Goal: Information Seeking & Learning: Understand process/instructions

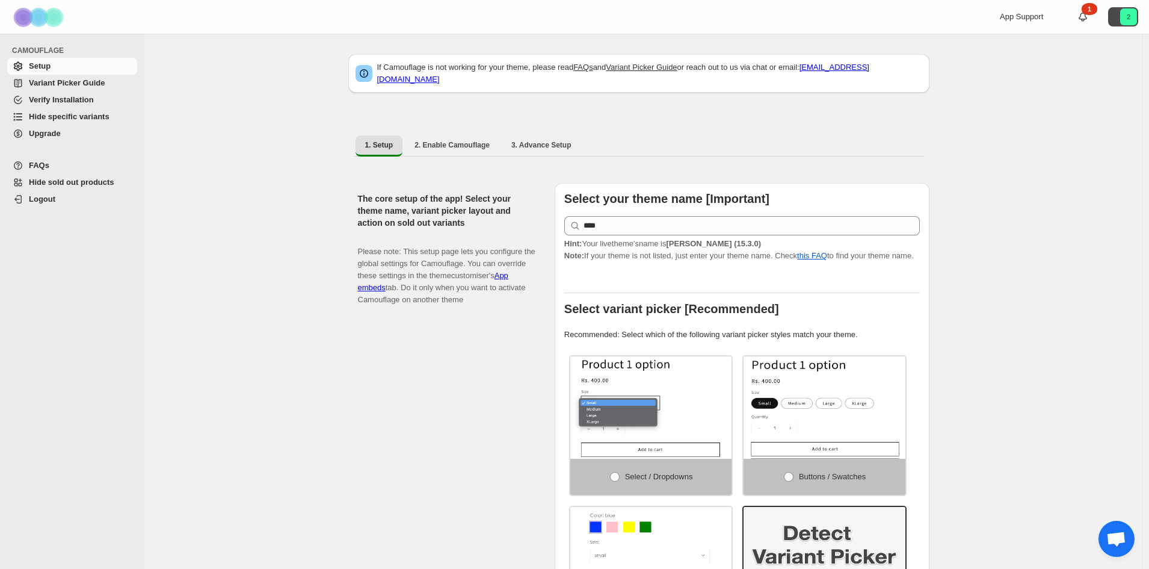
click at [1123, 12] on button "2" at bounding box center [1123, 16] width 30 height 19
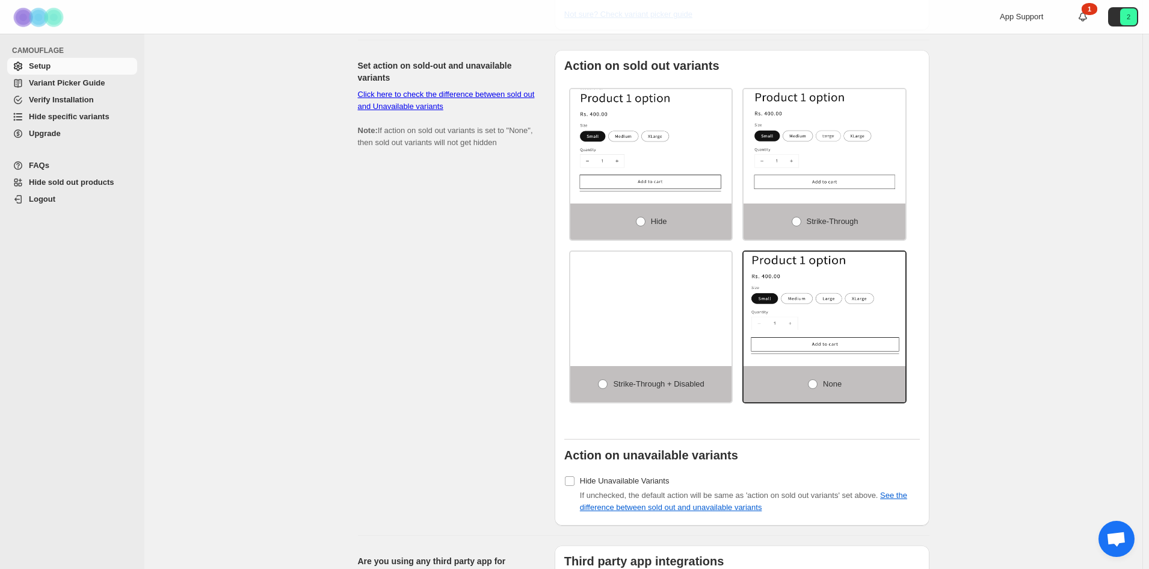
scroll to position [722, 0]
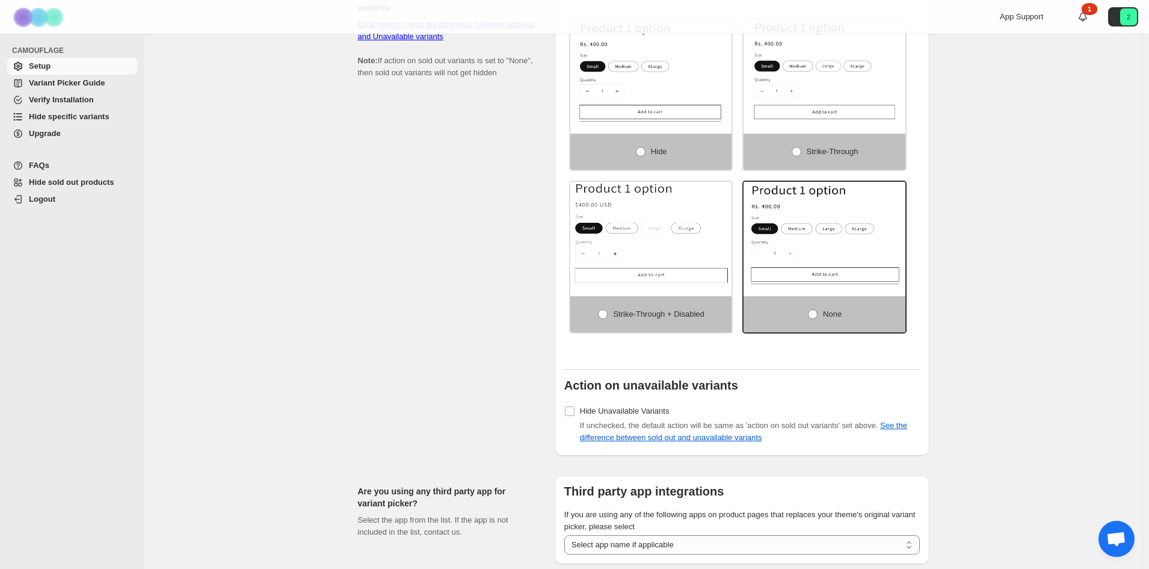
click at [38, 164] on span "FAQs" at bounding box center [39, 165] width 20 height 9
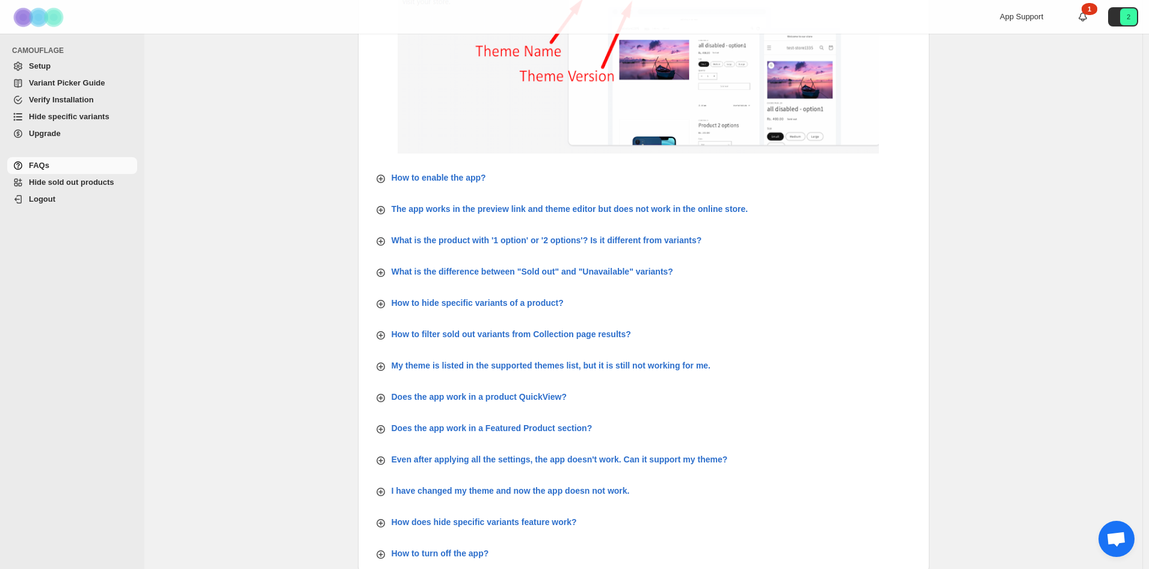
scroll to position [345, 0]
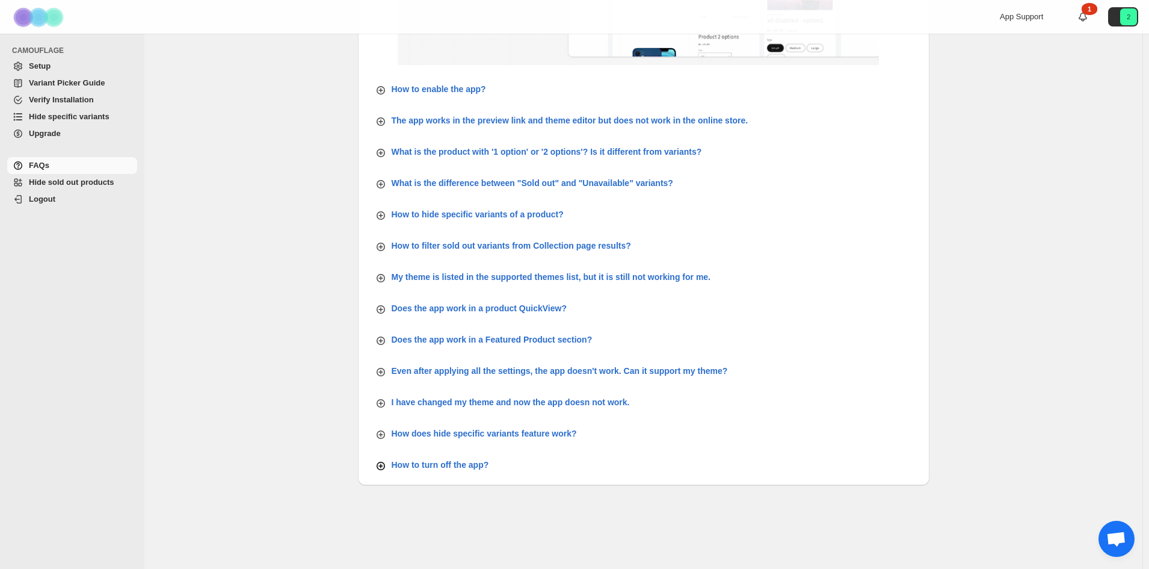
click at [479, 458] on div "How to turn off the app?" at bounding box center [432, 464] width 114 height 14
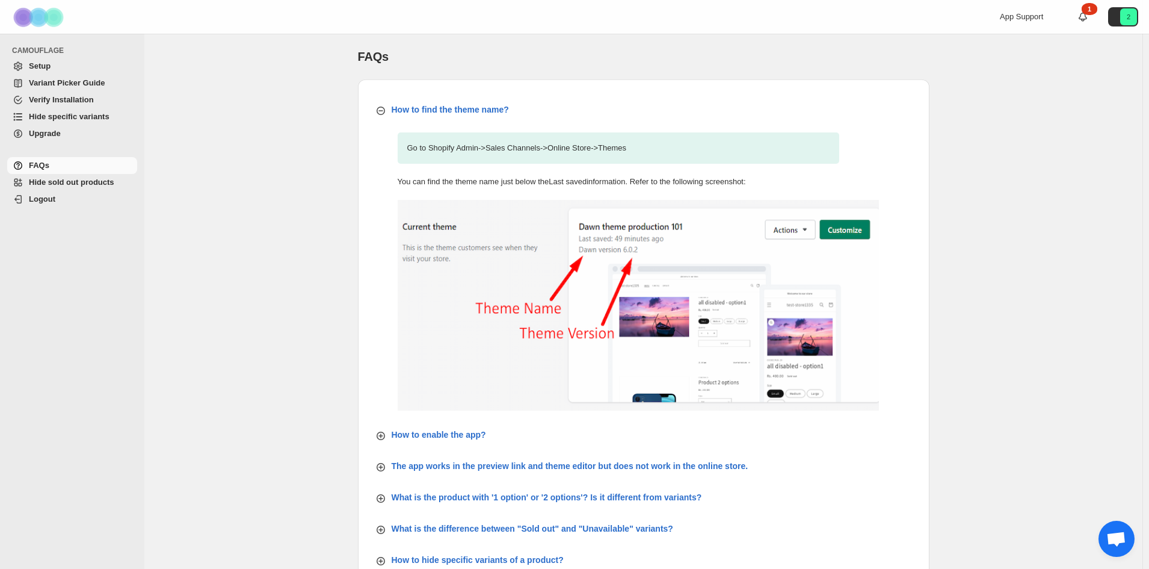
click at [67, 62] on span "Setup" at bounding box center [82, 66] width 106 height 12
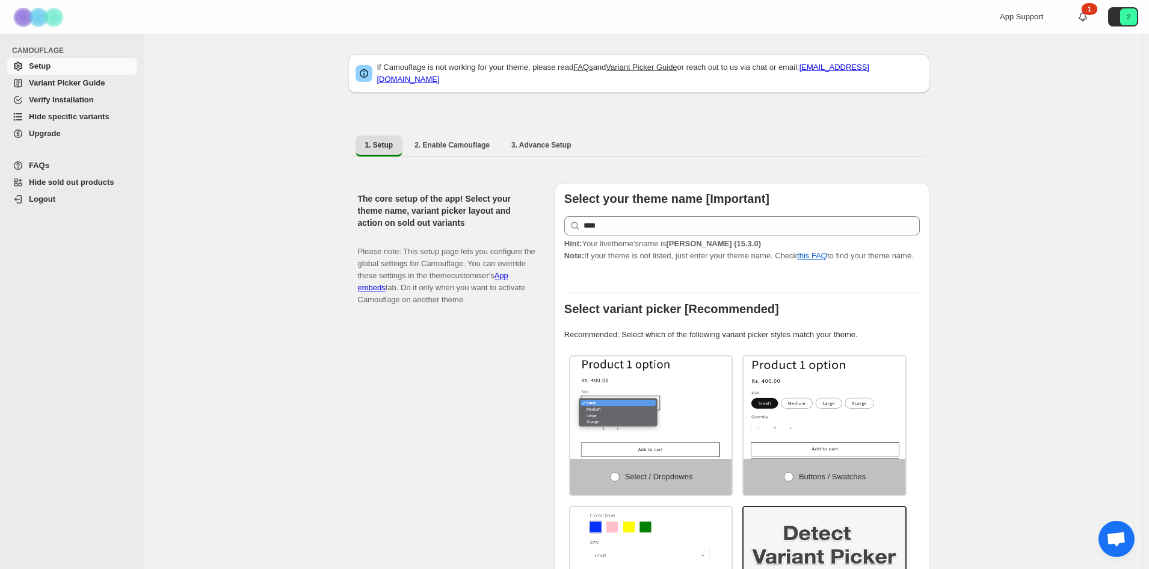
click at [96, 135] on span "Upgrade" at bounding box center [82, 134] width 106 height 12
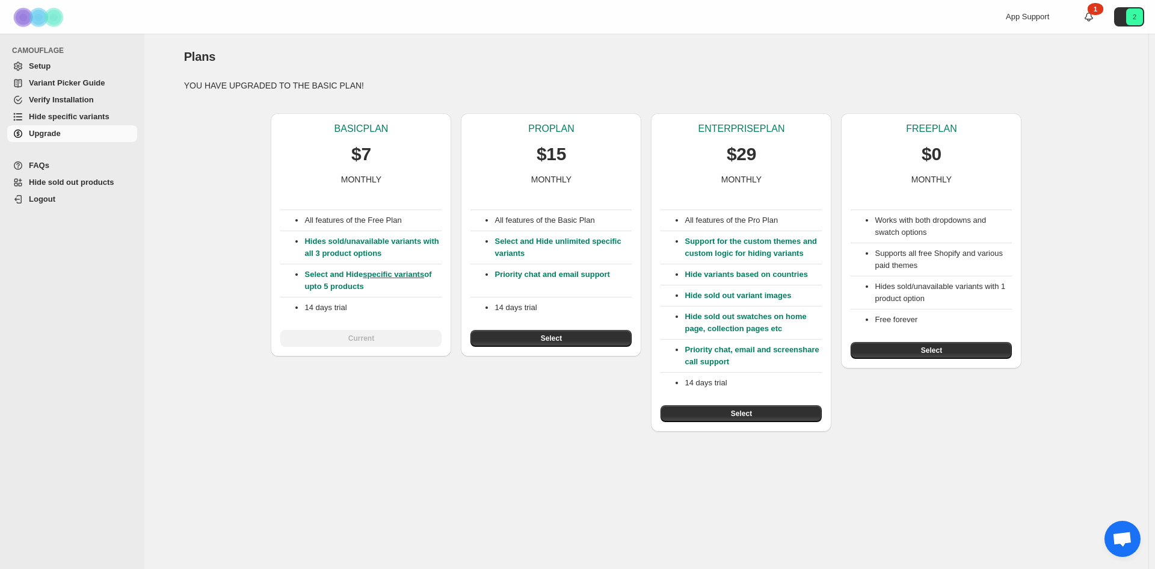
click at [48, 17] on img at bounding box center [40, 17] width 60 height 33
